Goal: Task Accomplishment & Management: Complete application form

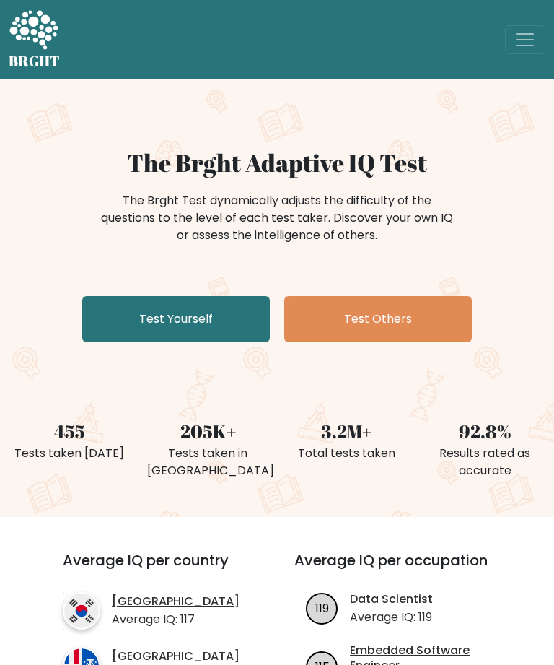
click at [208, 317] on link "Test Yourself" at bounding box center [176, 319] width 188 height 46
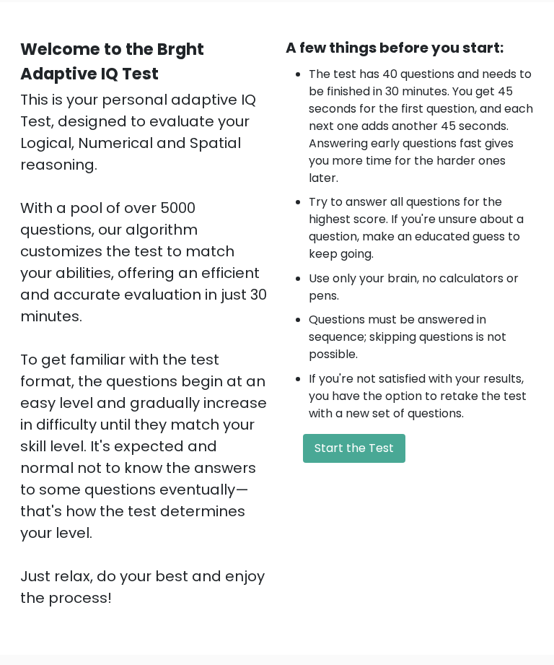
scroll to position [253, 0]
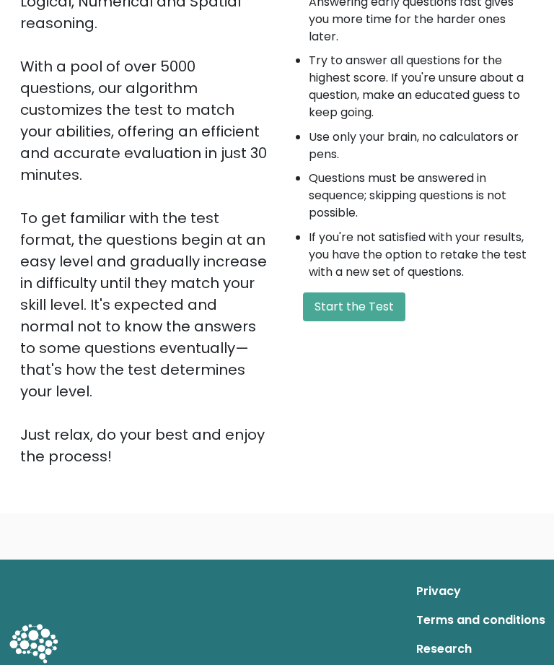
click at [382, 300] on button "Start the Test" at bounding box center [354, 306] width 102 height 29
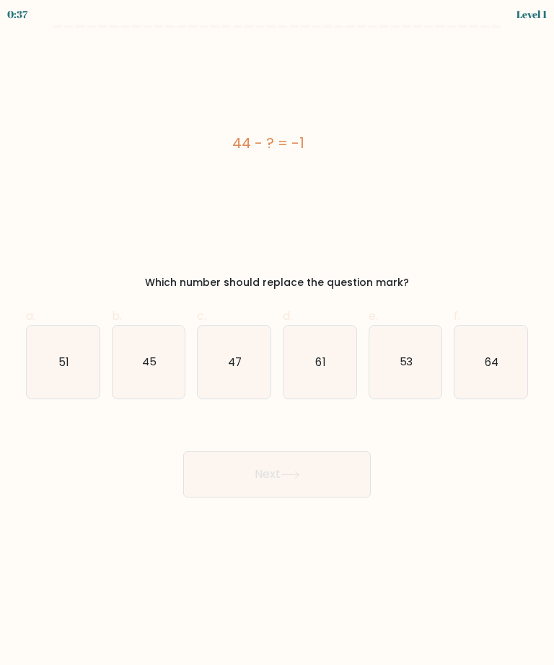
click at [151, 351] on icon "45" at bounding box center [149, 362] width 73 height 73
click at [277, 342] on input "b. 45" at bounding box center [277, 337] width 1 height 9
radio input "true"
click at [336, 460] on button "Next" at bounding box center [277, 474] width 188 height 46
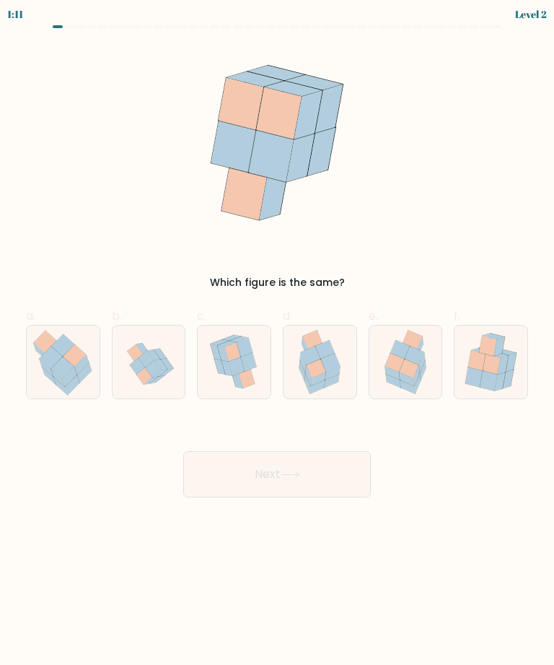
click at [424, 364] on icon at bounding box center [422, 362] width 6 height 20
click at [278, 342] on input "e." at bounding box center [277, 337] width 1 height 9
radio input "true"
click at [331, 482] on button "Next" at bounding box center [277, 474] width 188 height 46
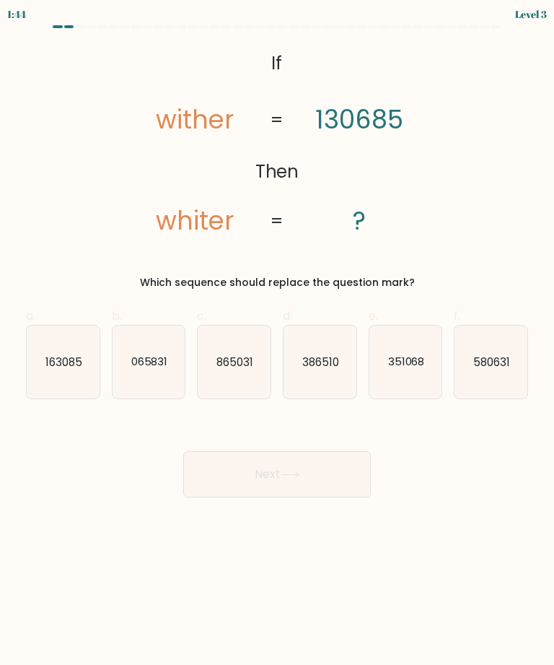
click at [61, 364] on text "163085" at bounding box center [63, 361] width 37 height 15
click at [277, 342] on input "a. 163085" at bounding box center [277, 337] width 1 height 9
radio input "true"
click at [342, 466] on button "Next" at bounding box center [277, 474] width 188 height 46
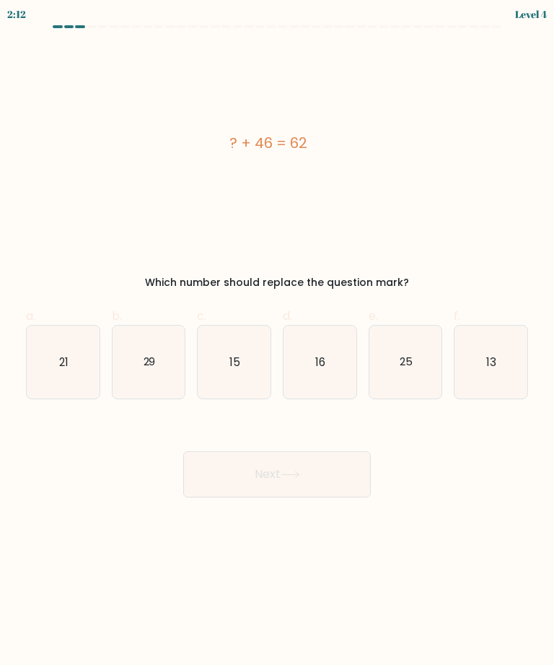
click at [333, 358] on icon "16" at bounding box center [320, 362] width 73 height 73
click at [278, 342] on input "d. 16" at bounding box center [277, 337] width 1 height 9
radio input "true"
click at [329, 470] on button "Next" at bounding box center [277, 474] width 188 height 46
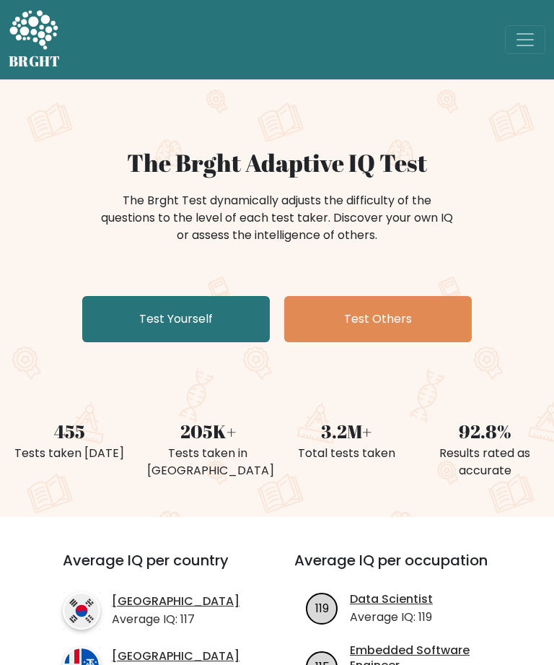
click at [529, 45] on span "Toggle navigation" at bounding box center [526, 40] width 22 height 22
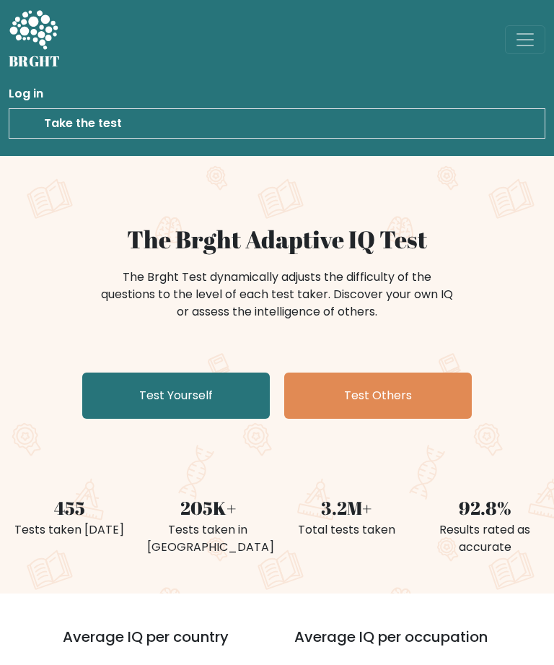
click at [155, 123] on link "Take the test" at bounding box center [277, 123] width 537 height 30
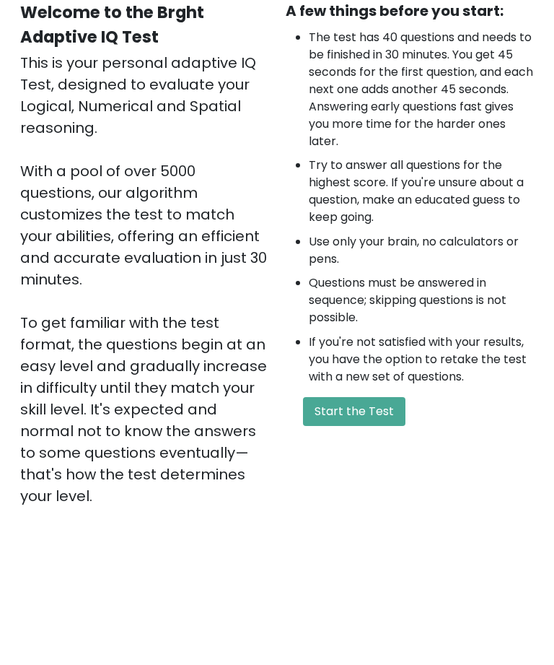
scroll to position [253, 0]
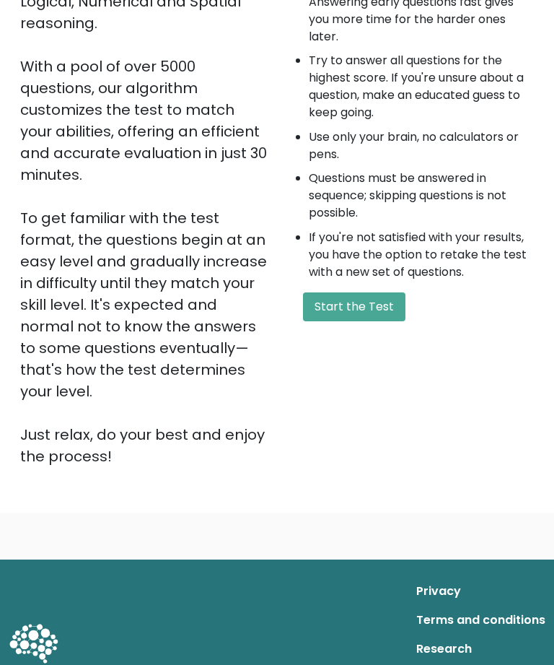
click at [375, 305] on button "Start the Test" at bounding box center [354, 306] width 102 height 29
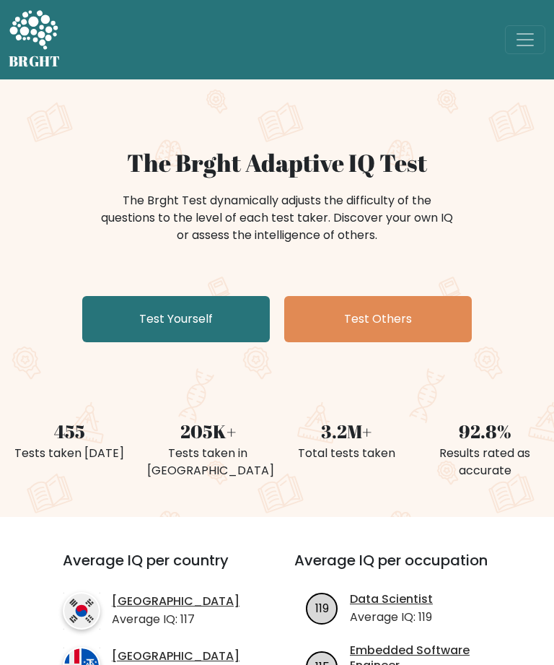
click at [223, 328] on link "Test Yourself" at bounding box center [176, 319] width 188 height 46
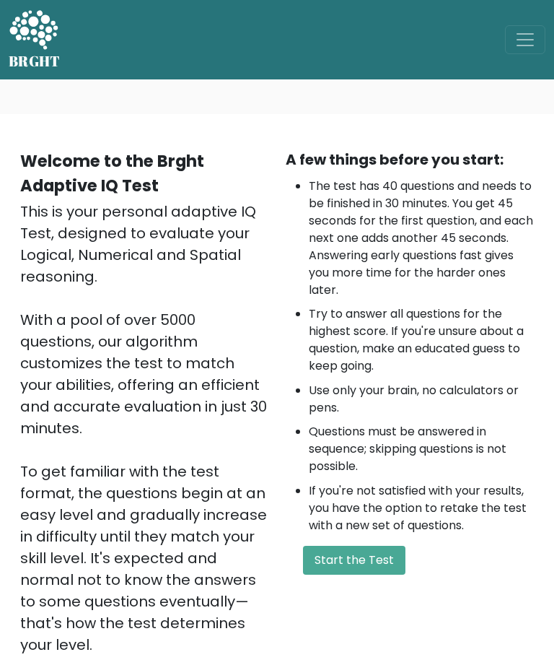
click at [378, 556] on button "Start the Test" at bounding box center [354, 560] width 102 height 29
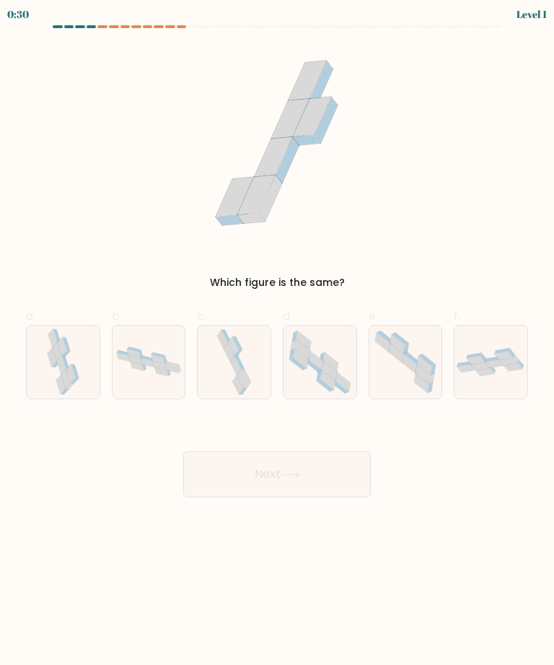
click at [251, 371] on icon at bounding box center [234, 362] width 38 height 73
click at [277, 342] on input "c." at bounding box center [277, 337] width 1 height 9
radio input "true"
click at [313, 483] on button "Next" at bounding box center [277, 474] width 188 height 46
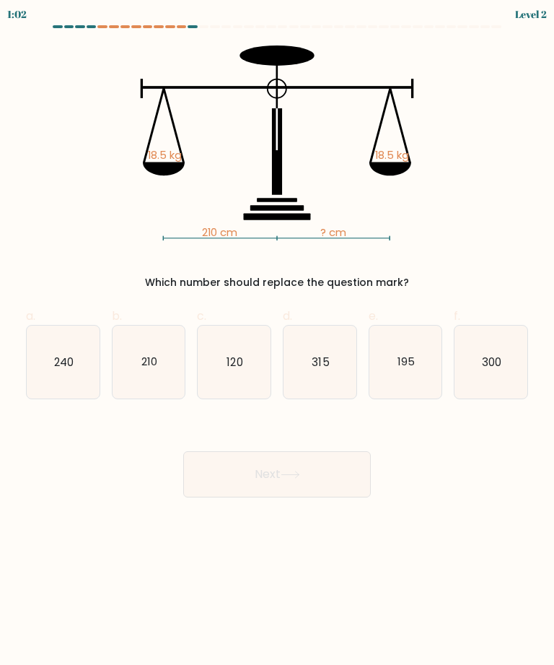
click at [162, 383] on icon "210" at bounding box center [149, 362] width 73 height 73
click at [277, 342] on input "b. 210" at bounding box center [277, 337] width 1 height 9
radio input "true"
click at [335, 480] on button "Next" at bounding box center [277, 474] width 188 height 46
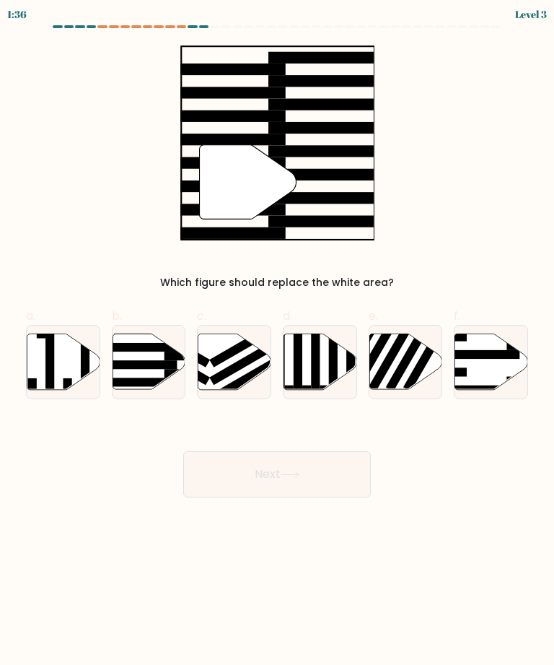
click at [158, 361] on rect at bounding box center [137, 364] width 79 height 9
click at [277, 342] on input "b." at bounding box center [277, 337] width 1 height 9
radio input "true"
click at [328, 466] on button "Next" at bounding box center [277, 474] width 188 height 46
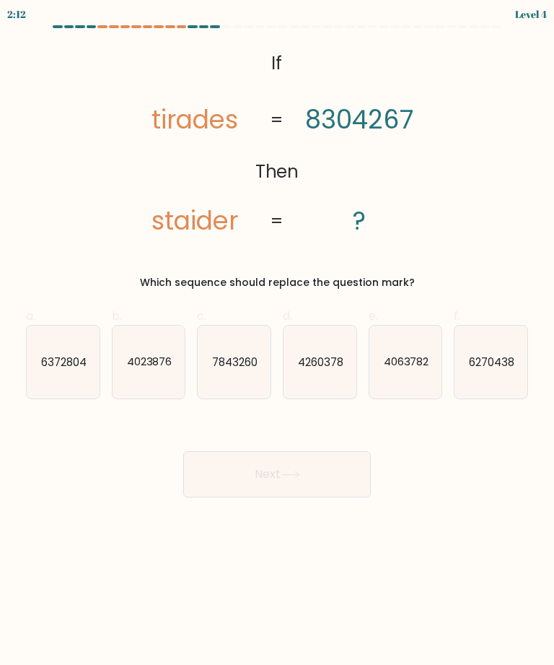
click at [240, 359] on text "7843260" at bounding box center [234, 361] width 45 height 15
click at [277, 342] on input "c. 7843260" at bounding box center [277, 337] width 1 height 9
radio input "true"
click at [323, 473] on button "Next" at bounding box center [277, 474] width 188 height 46
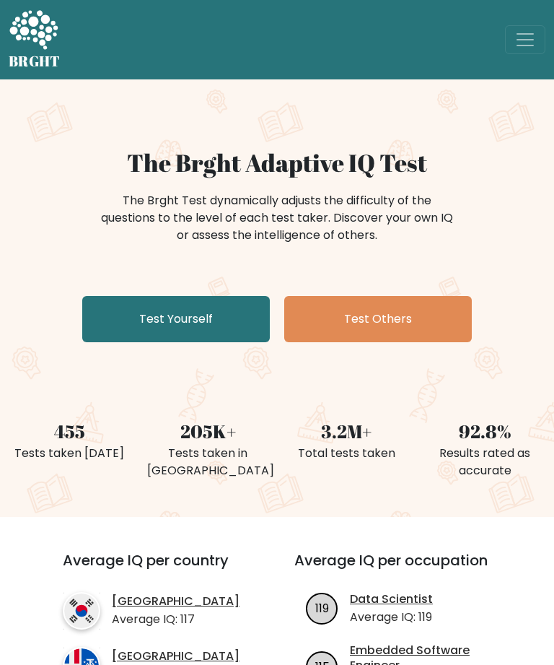
click at [519, 29] on span "Toggle navigation" at bounding box center [526, 40] width 22 height 22
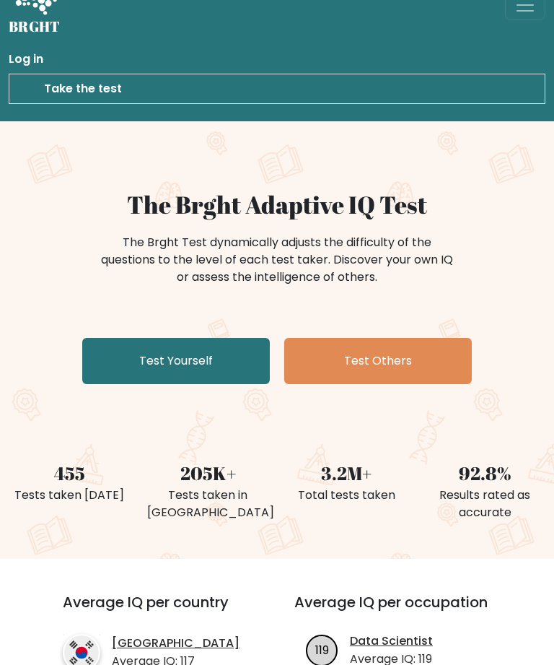
scroll to position [1, 0]
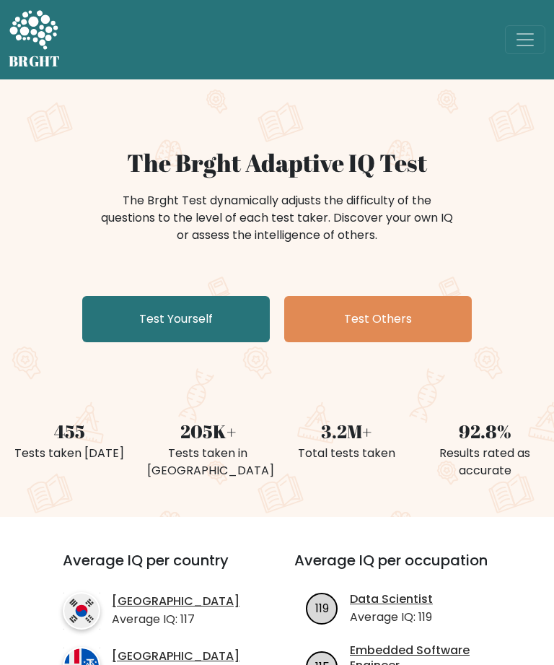
click at [240, 309] on link "Test Yourself" at bounding box center [176, 319] width 188 height 46
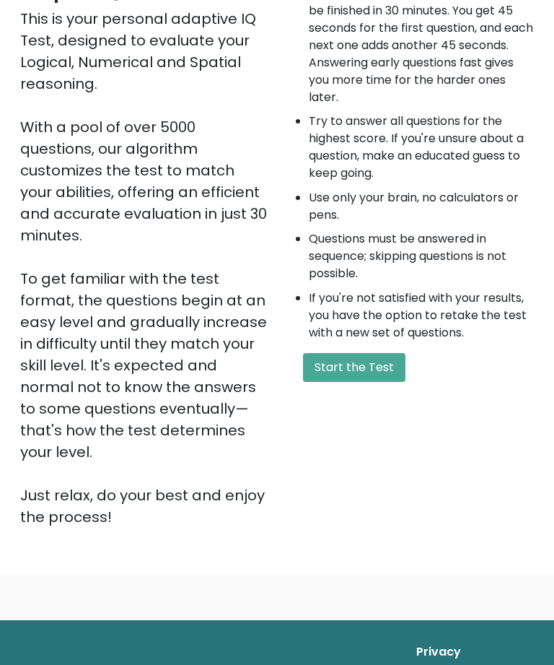
scroll to position [193, 0]
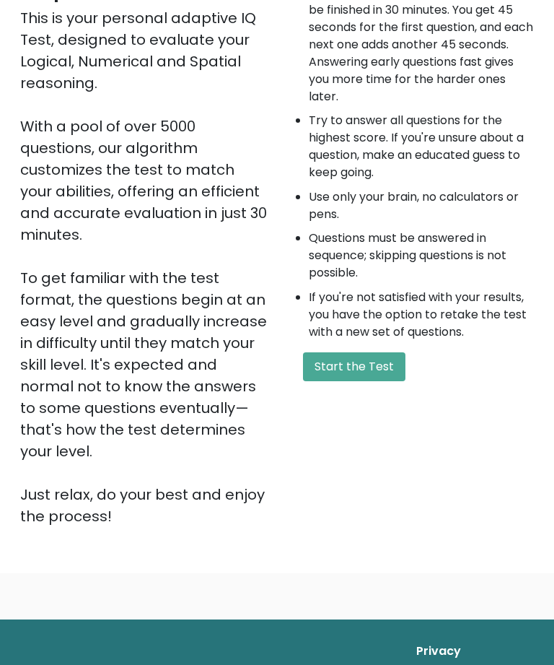
click at [381, 370] on button "Start the Test" at bounding box center [354, 367] width 102 height 29
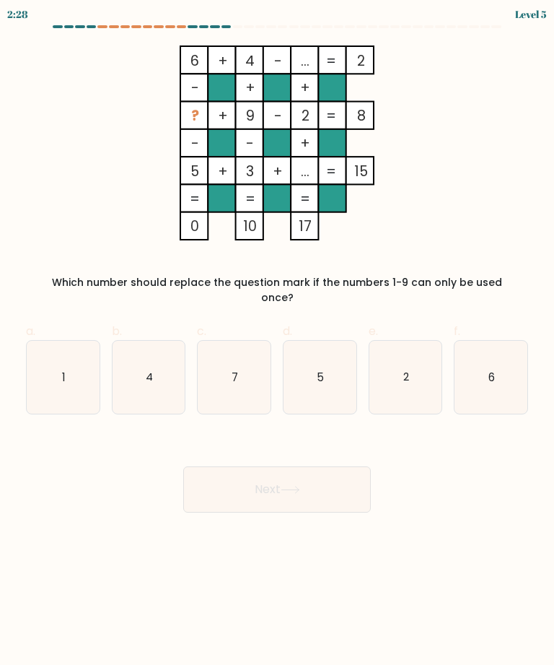
click at [533, 15] on div "Level 5" at bounding box center [531, 13] width 32 height 15
click at [271, 121] on rect at bounding box center [276, 115] width 27 height 27
click at [311, 185] on rect at bounding box center [304, 197] width 27 height 27
